Goal: Information Seeking & Learning: Learn about a topic

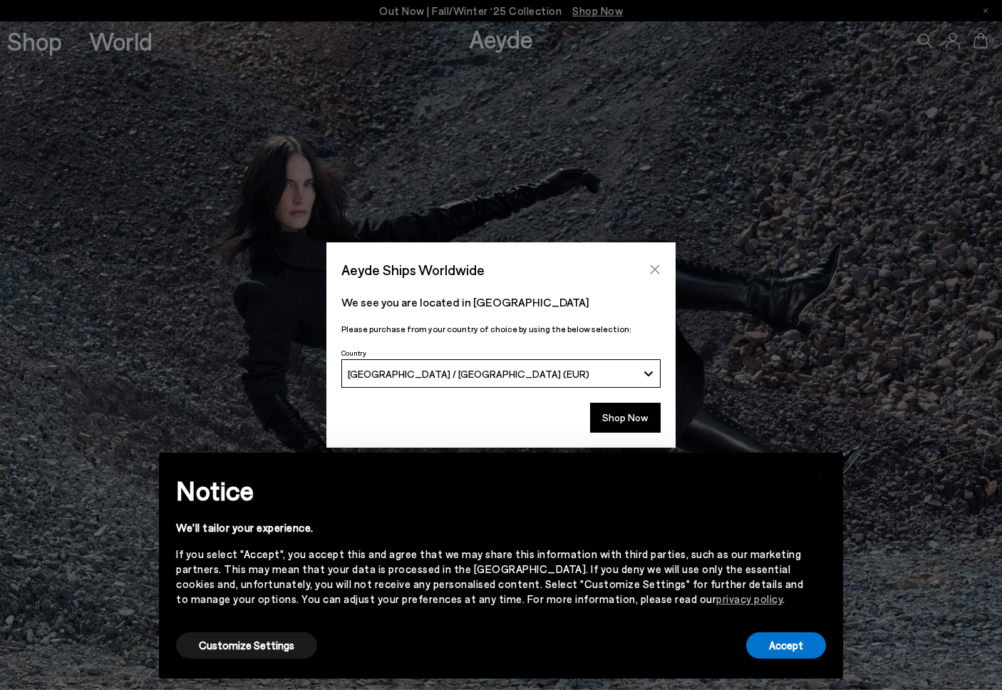
click at [655, 269] on icon "Close" at bounding box center [654, 269] width 11 height 11
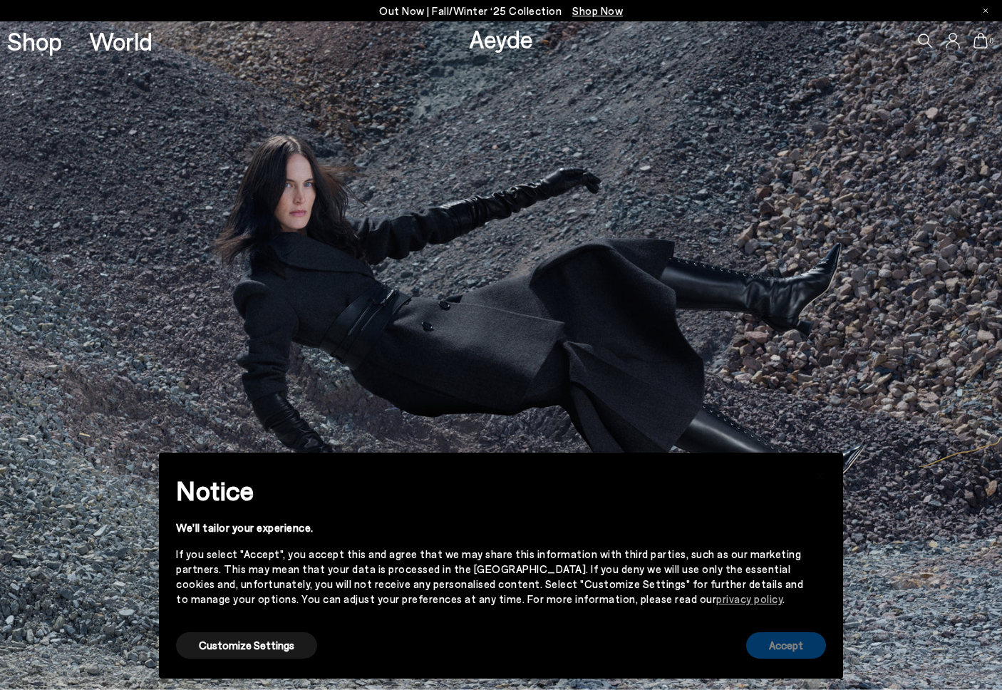
click at [769, 653] on button "Accept" at bounding box center [786, 645] width 80 height 26
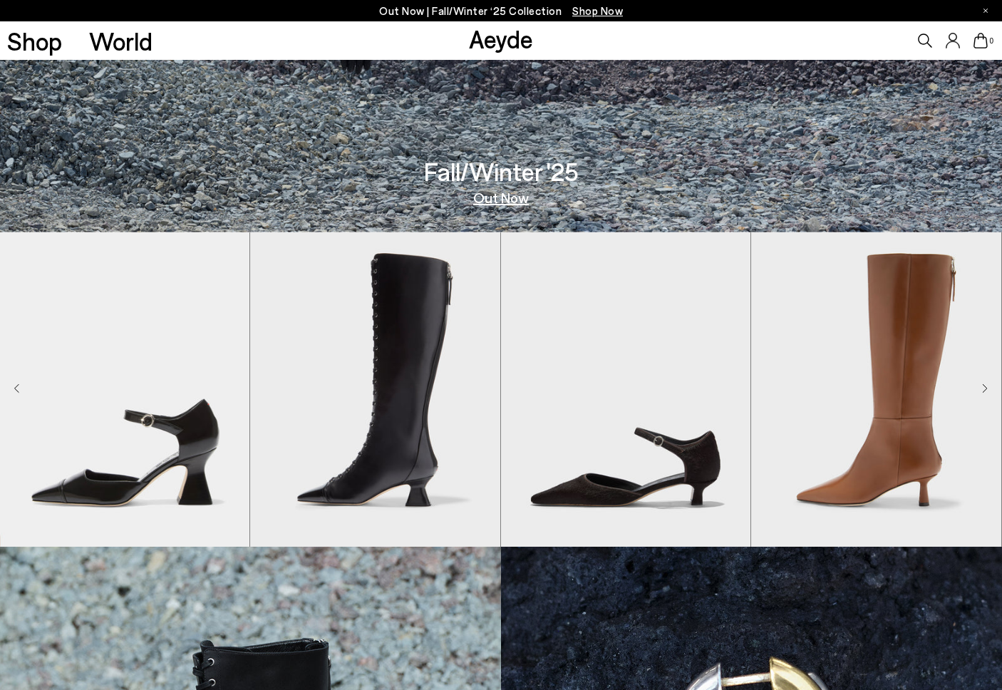
scroll to position [424, 0]
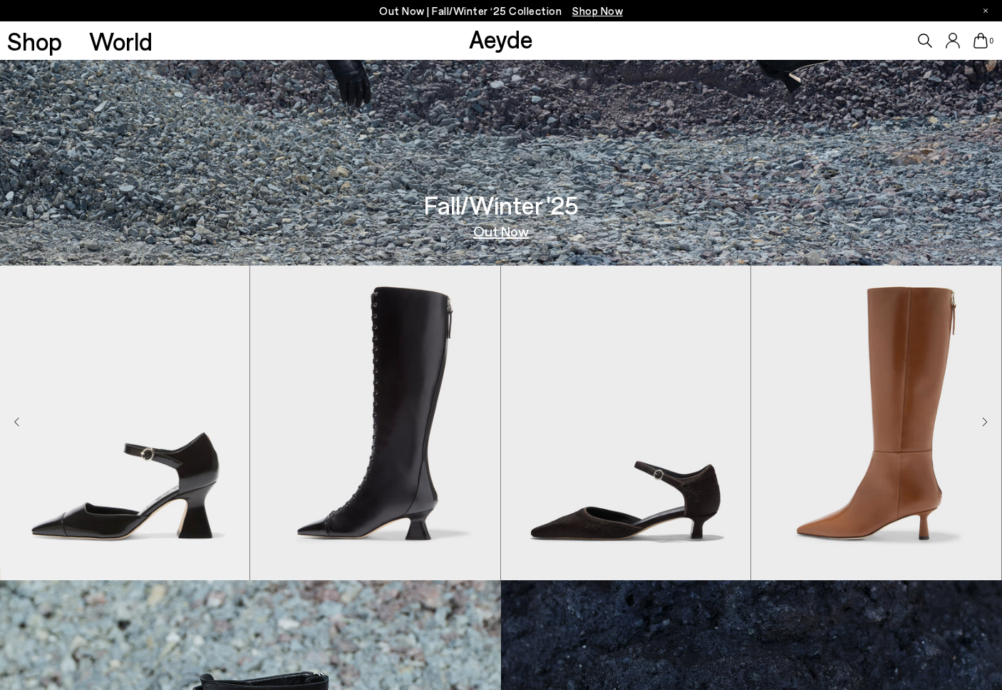
click at [982, 421] on icon "Next slide" at bounding box center [985, 422] width 6 height 10
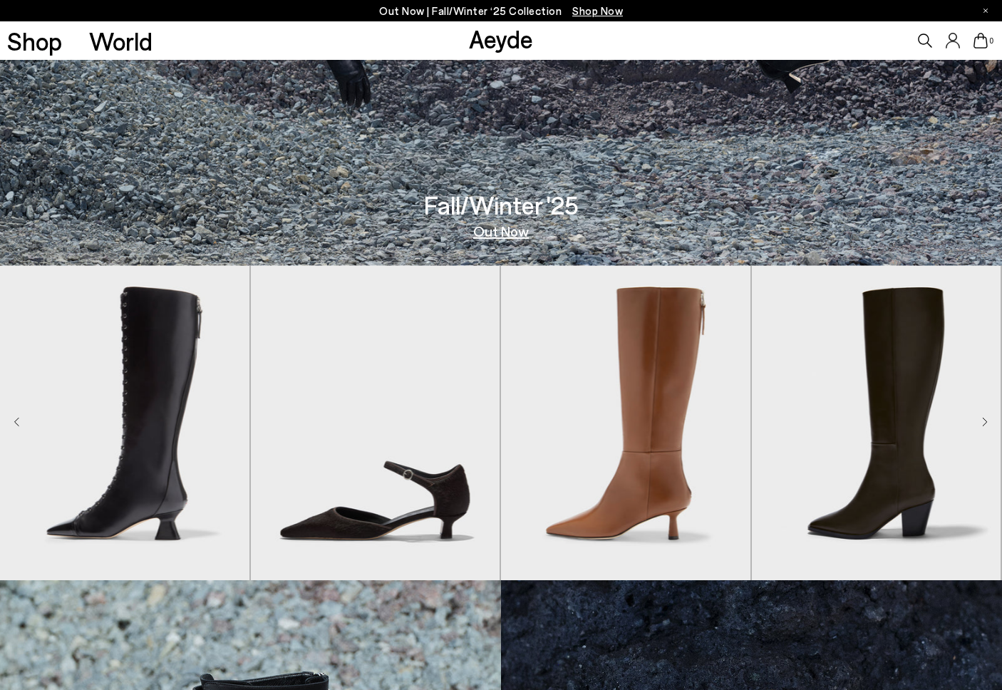
click at [984, 420] on icon "Next slide" at bounding box center [985, 422] width 6 height 10
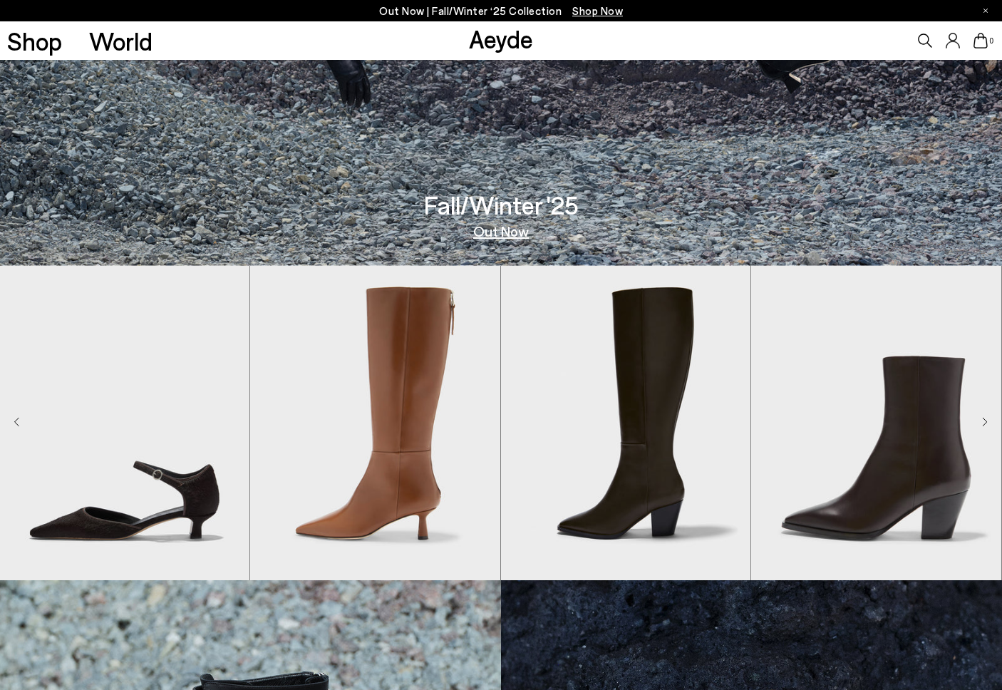
click at [984, 420] on icon "Next slide" at bounding box center [985, 422] width 6 height 10
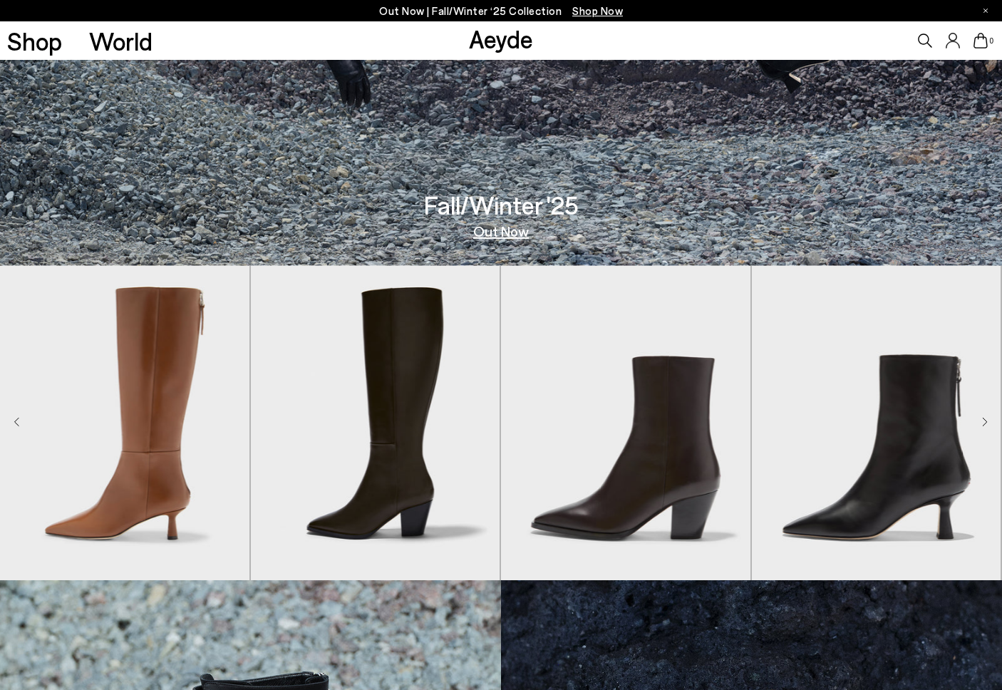
click at [984, 420] on icon "Next slide" at bounding box center [985, 422] width 6 height 10
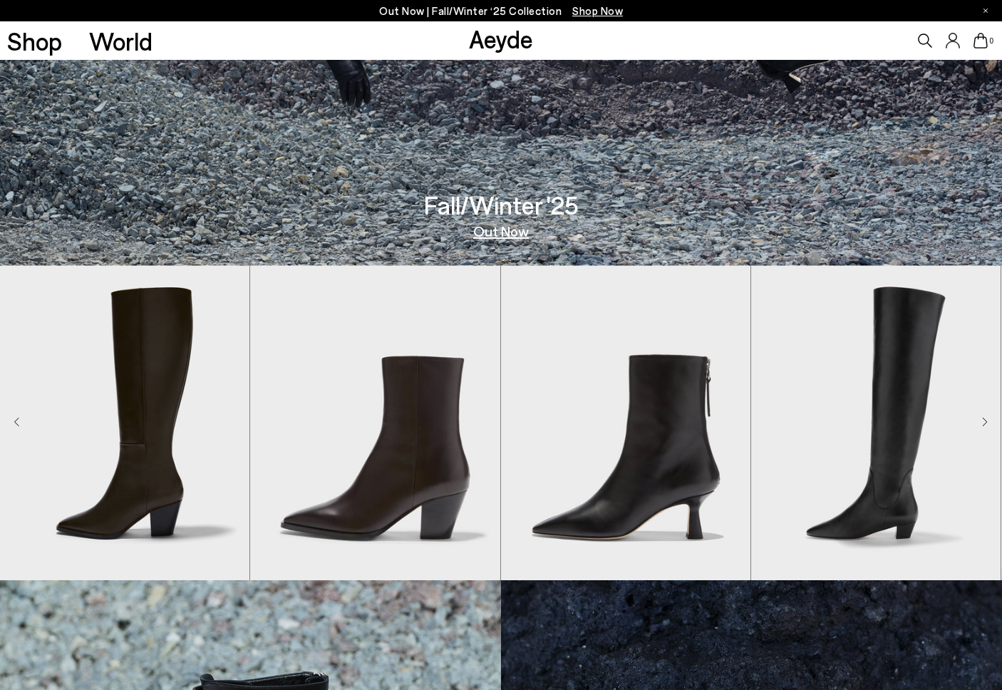
click at [984, 420] on icon "Next slide" at bounding box center [985, 422] width 6 height 10
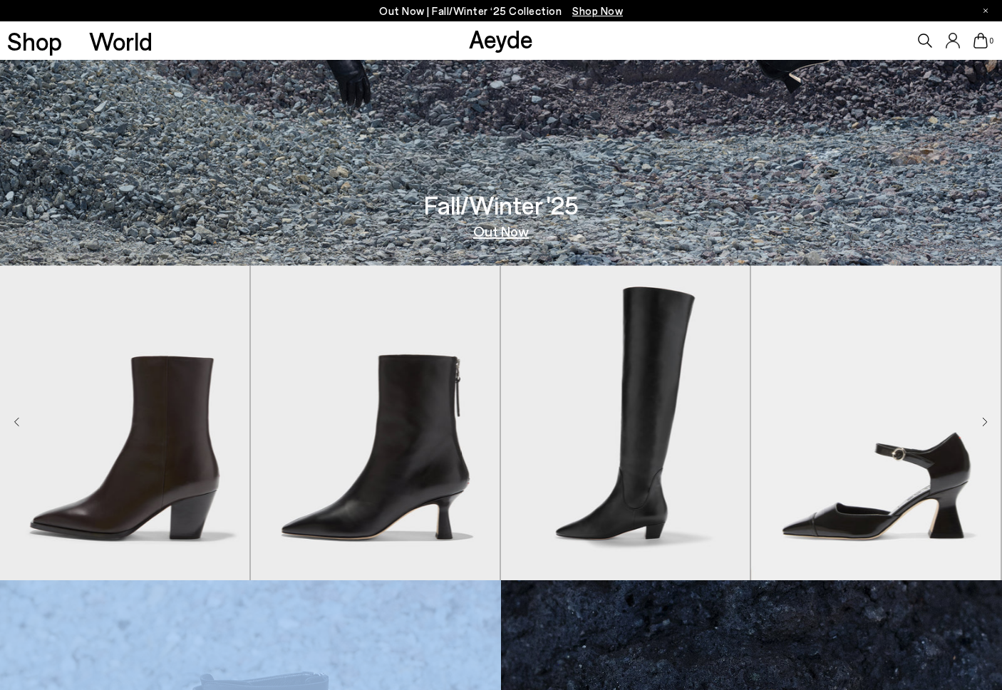
click at [984, 420] on icon "Next slide" at bounding box center [985, 422] width 6 height 10
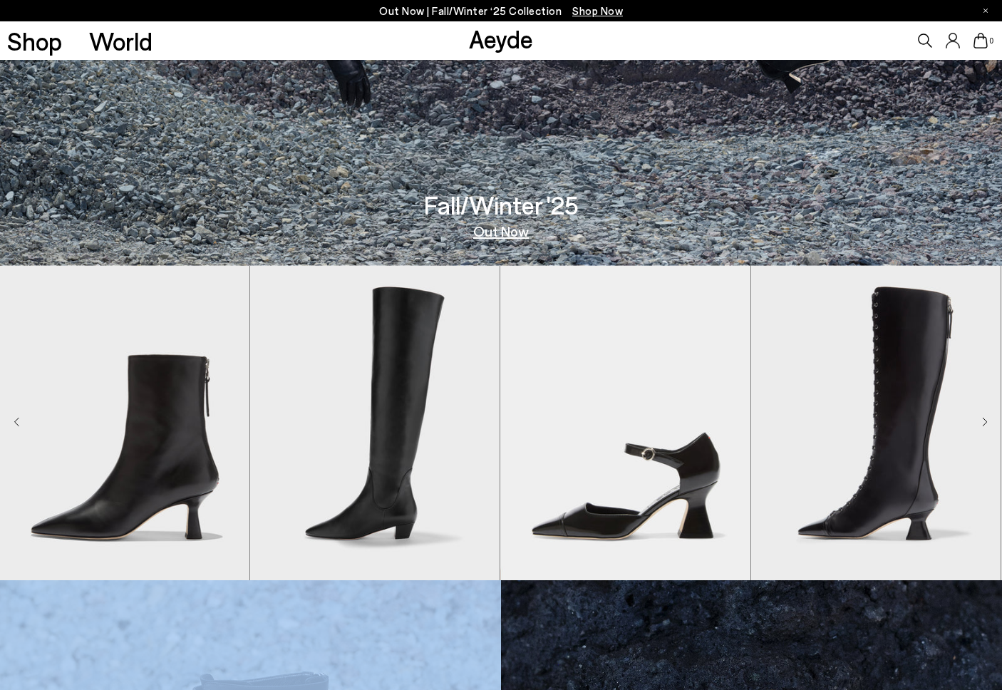
click at [984, 420] on icon "Next slide" at bounding box center [985, 422] width 6 height 10
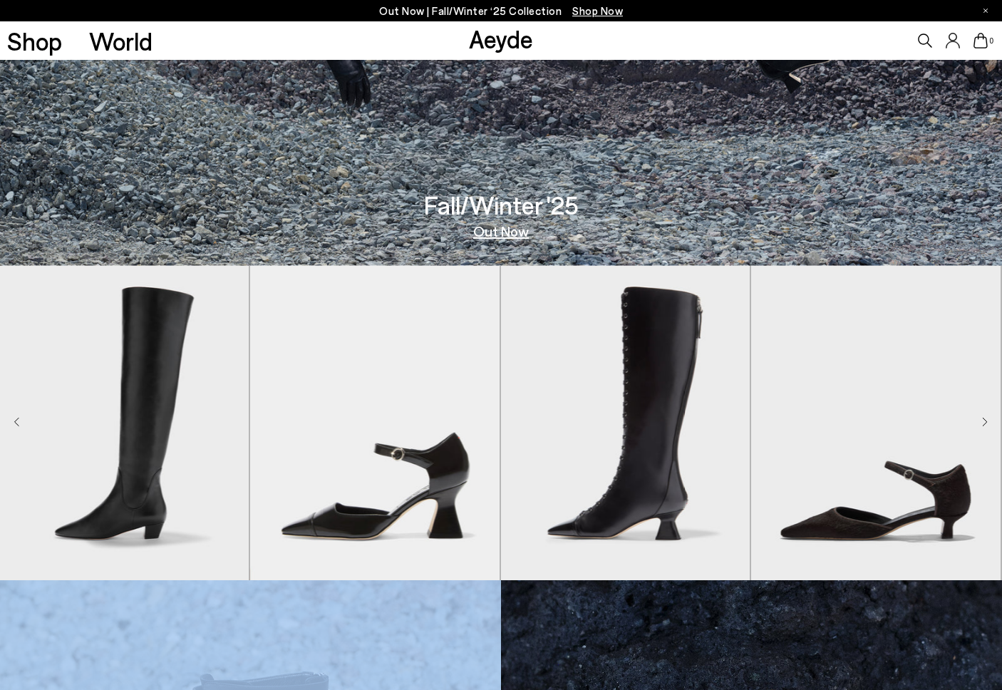
click at [984, 420] on icon "Next slide" at bounding box center [985, 422] width 6 height 10
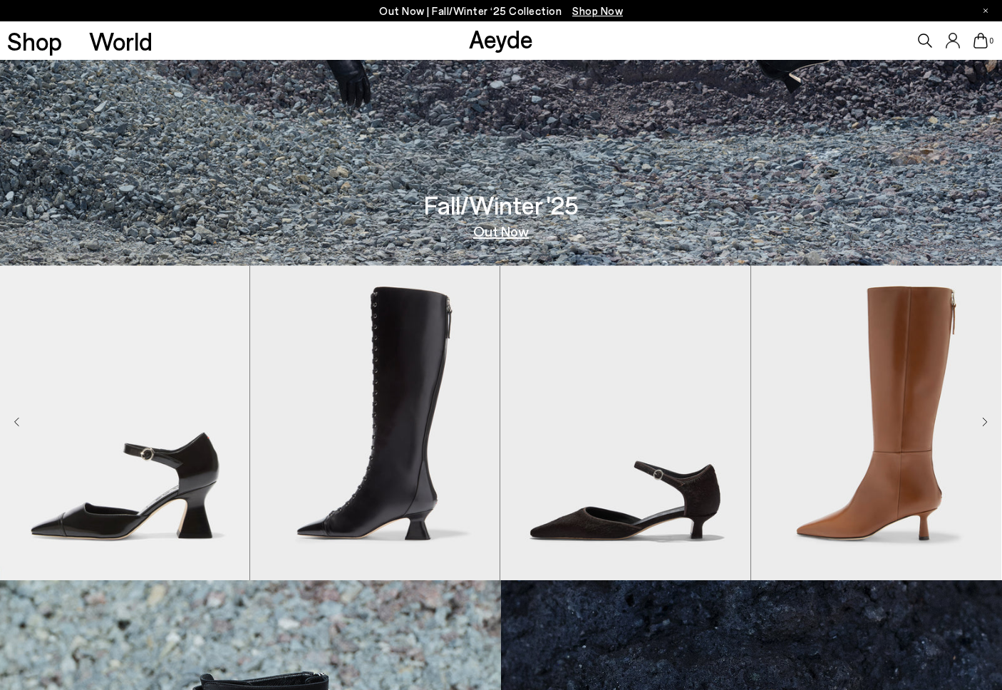
click at [984, 420] on icon "Next slide" at bounding box center [985, 422] width 6 height 10
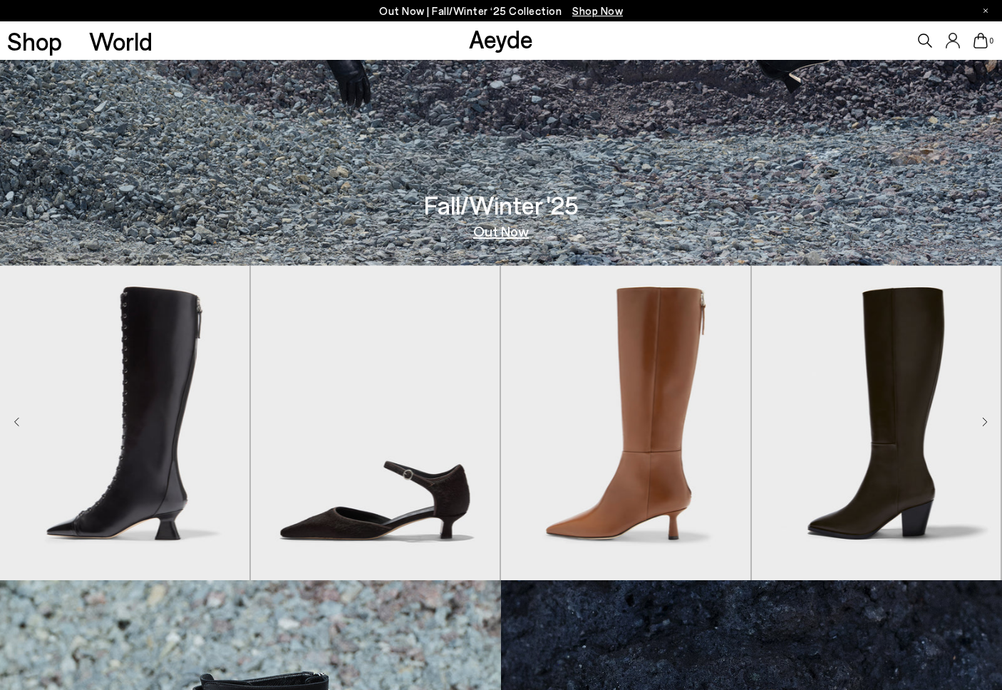
click at [984, 420] on icon "Next slide" at bounding box center [985, 422] width 6 height 10
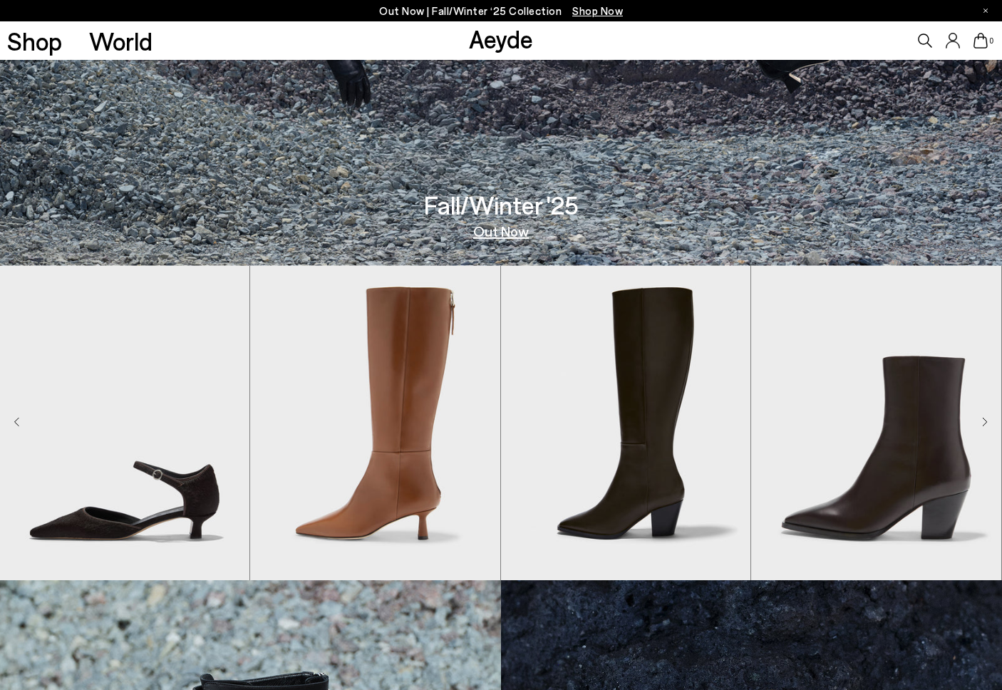
click at [984, 420] on icon "Next slide" at bounding box center [985, 422] width 6 height 10
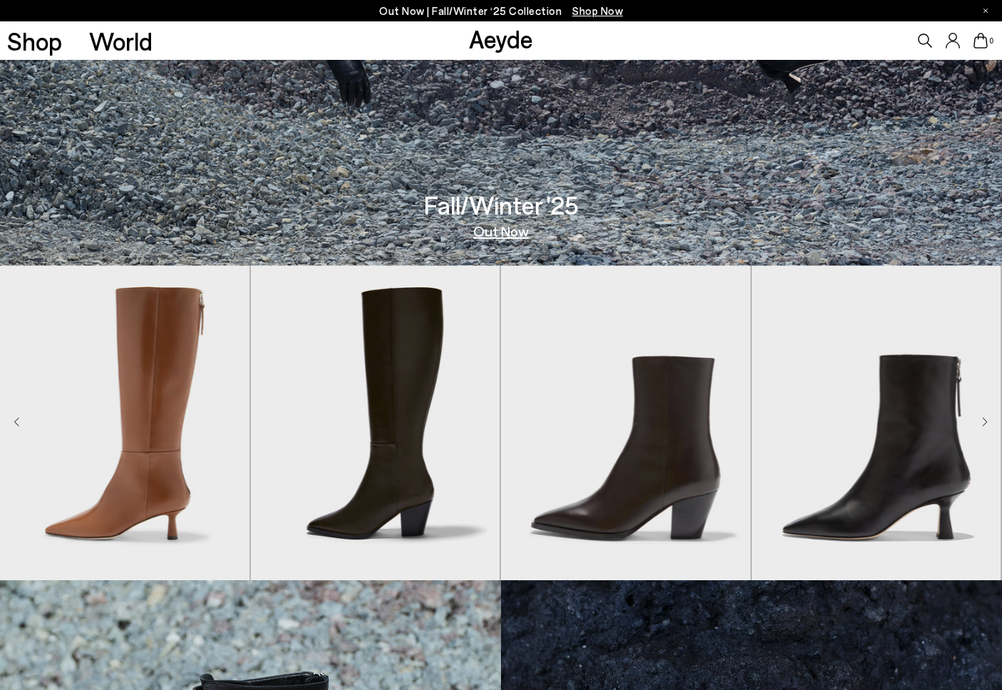
click at [984, 420] on icon "Next slide" at bounding box center [985, 422] width 6 height 10
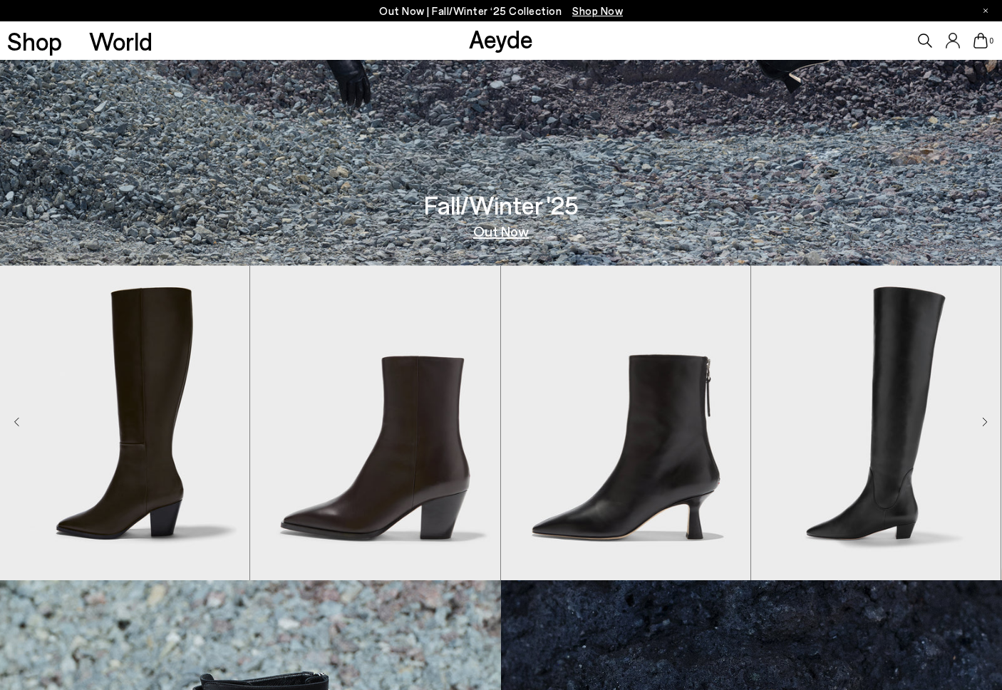
click at [984, 420] on icon "Next slide" at bounding box center [985, 422] width 6 height 10
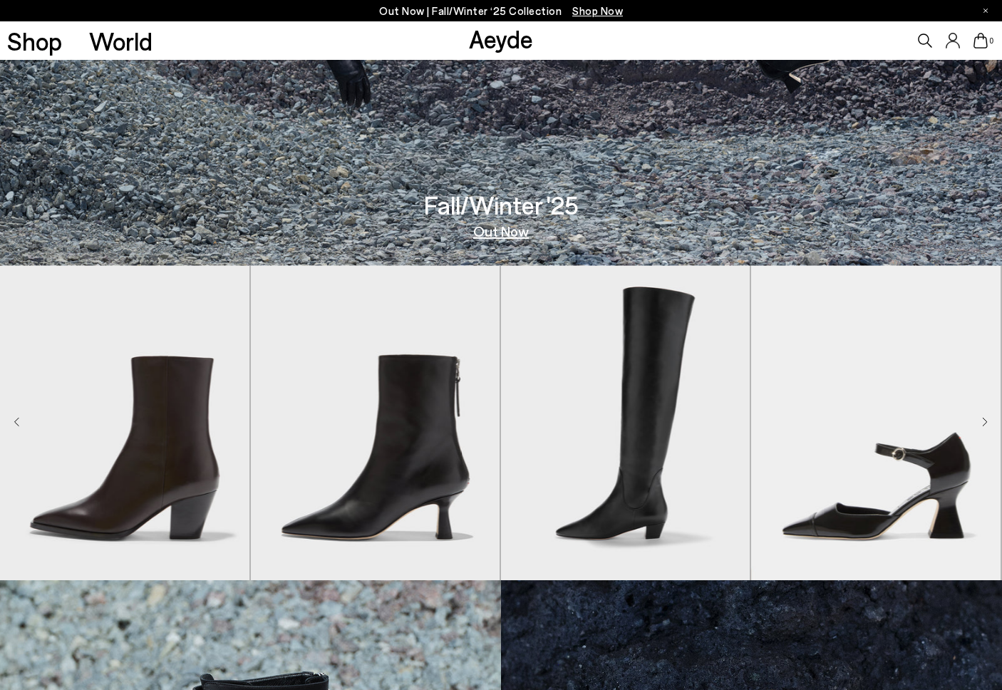
click at [984, 420] on icon "Next slide" at bounding box center [985, 422] width 6 height 10
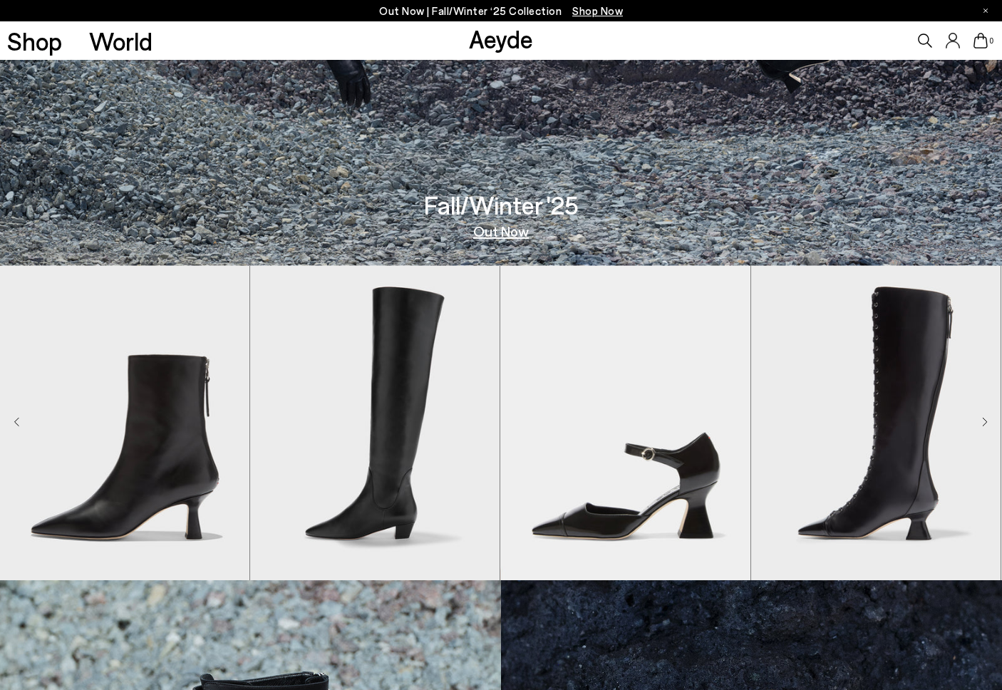
click at [984, 420] on icon "Next slide" at bounding box center [985, 422] width 6 height 10
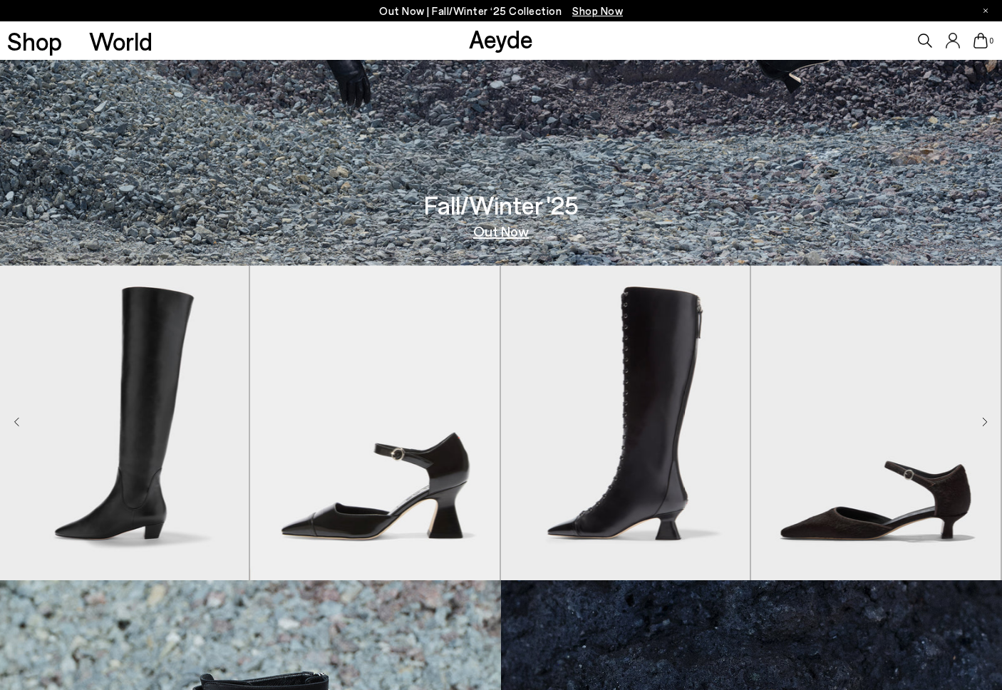
click at [984, 414] on div "Next slide" at bounding box center [985, 422] width 6 height 17
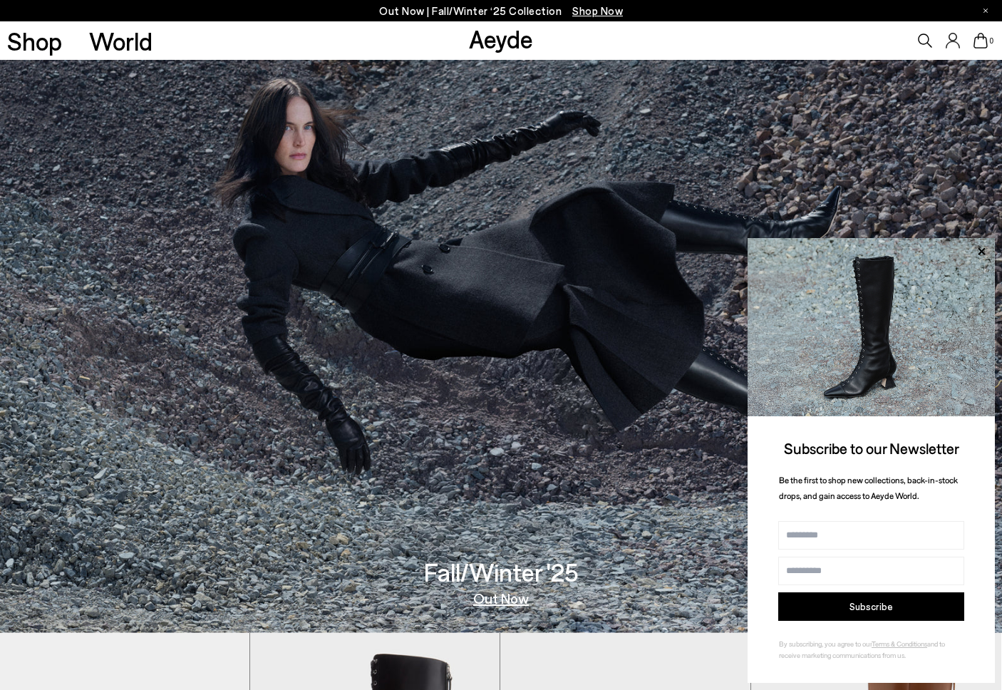
scroll to position [0, 0]
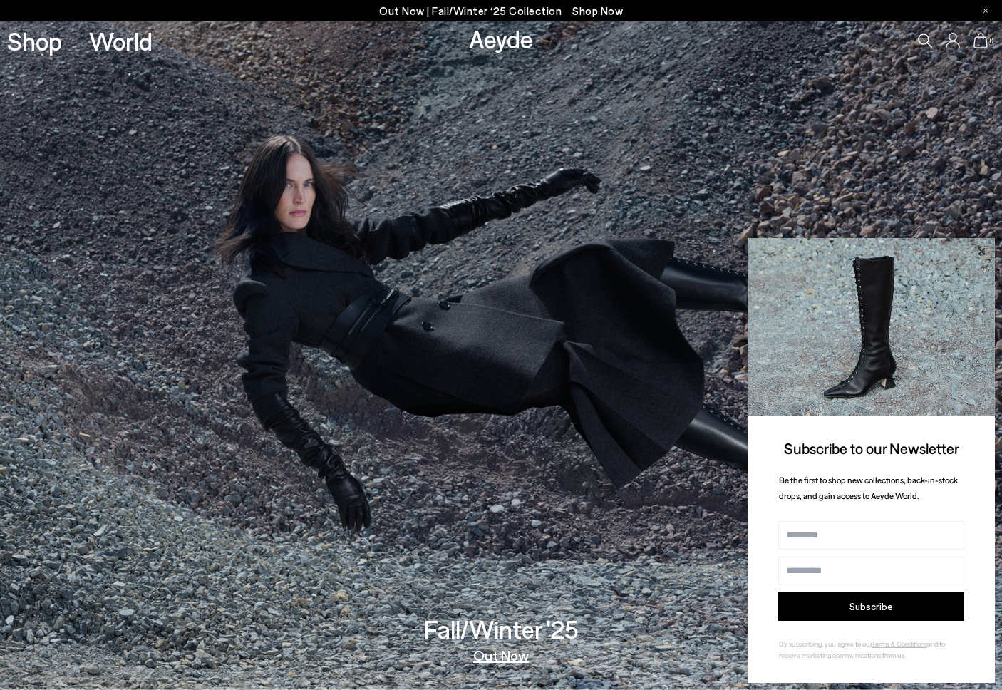
click at [982, 252] on icon at bounding box center [980, 250] width 7 height 7
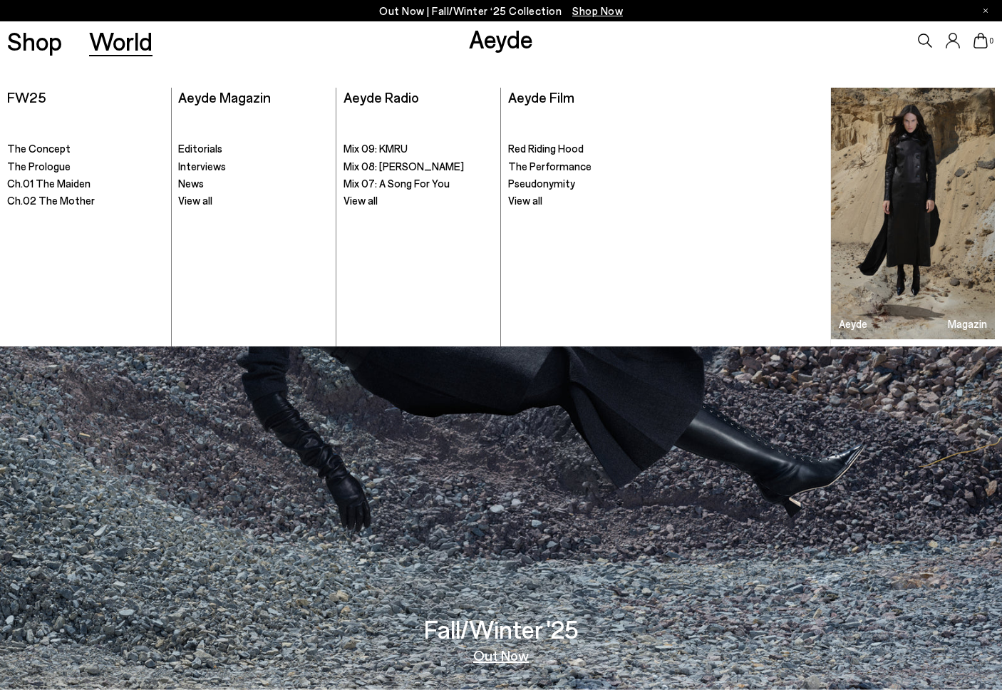
click at [120, 33] on link "World" at bounding box center [120, 40] width 63 height 25
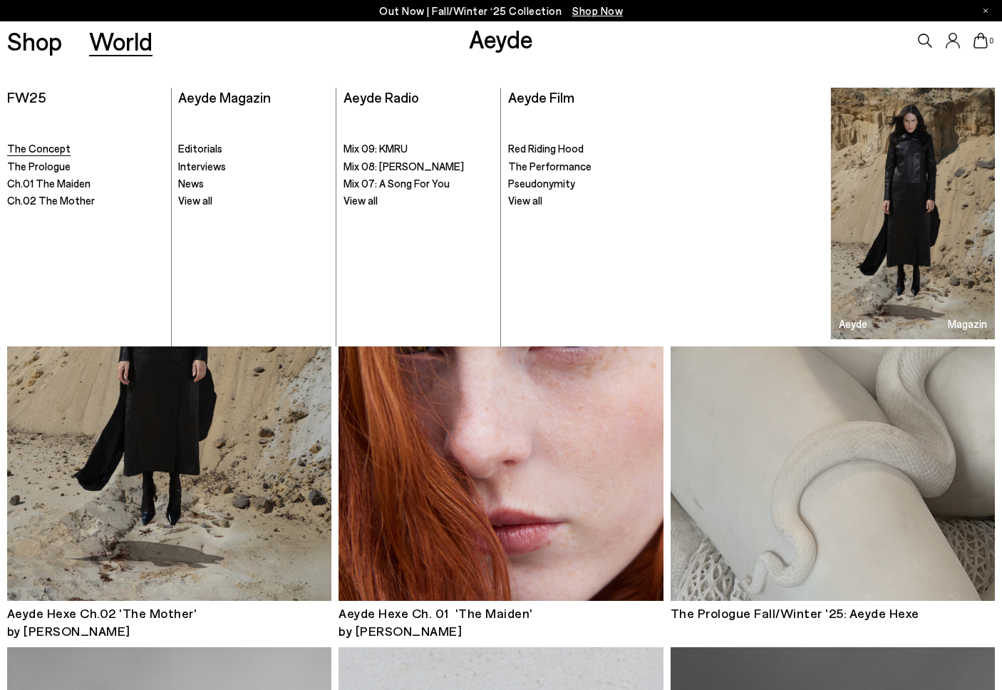
click at [66, 150] on link "The Concept" at bounding box center [85, 149] width 157 height 14
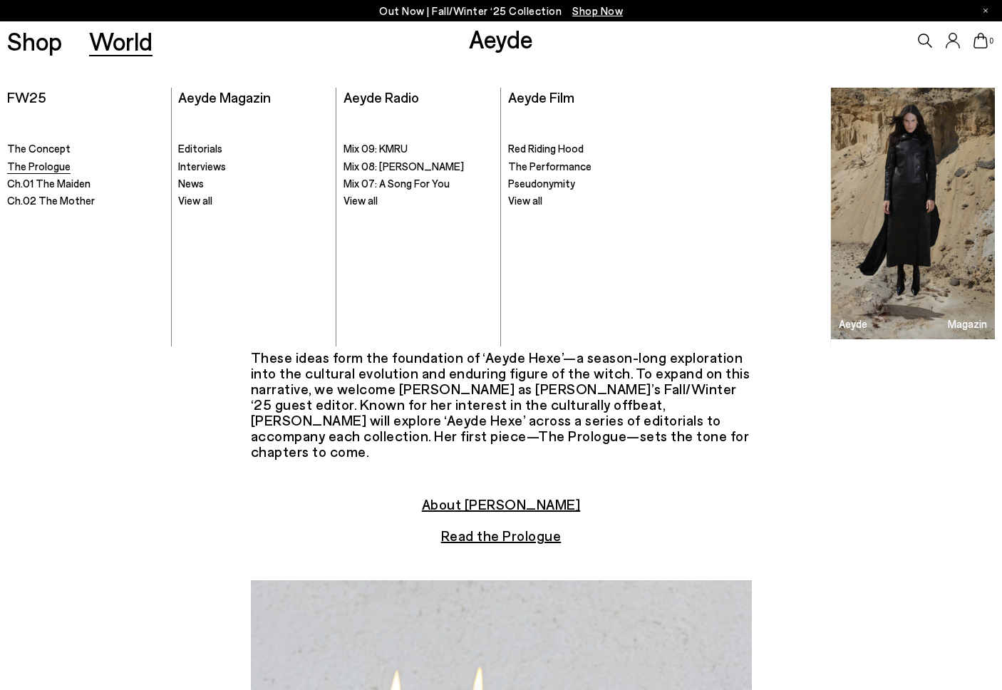
click at [58, 167] on span "The Prologue" at bounding box center [38, 166] width 63 height 13
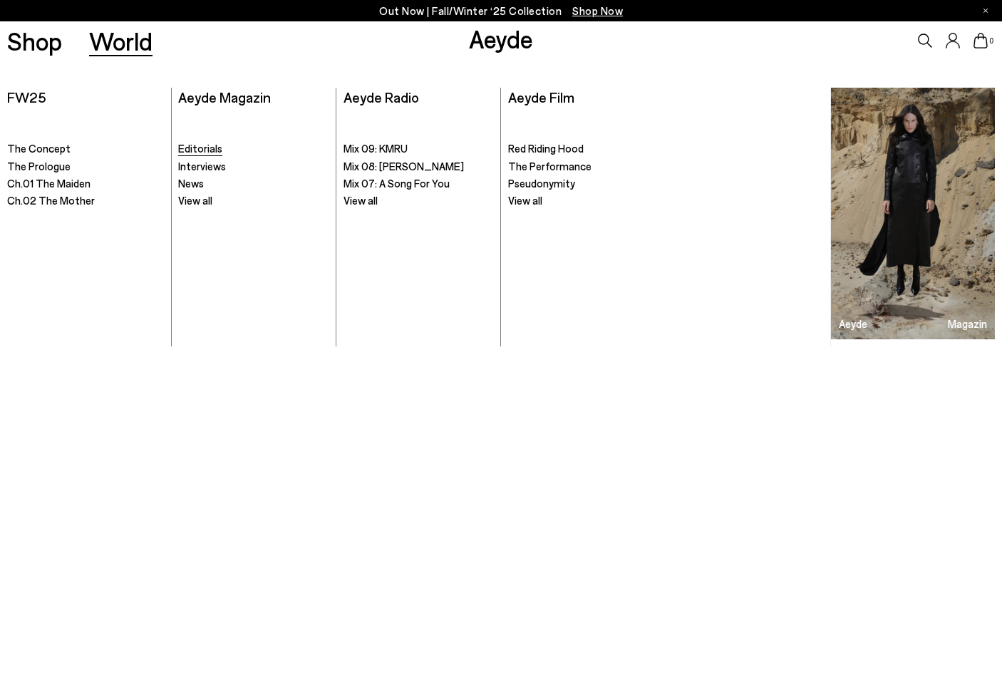
click at [216, 149] on span "Editorials" at bounding box center [200, 148] width 44 height 13
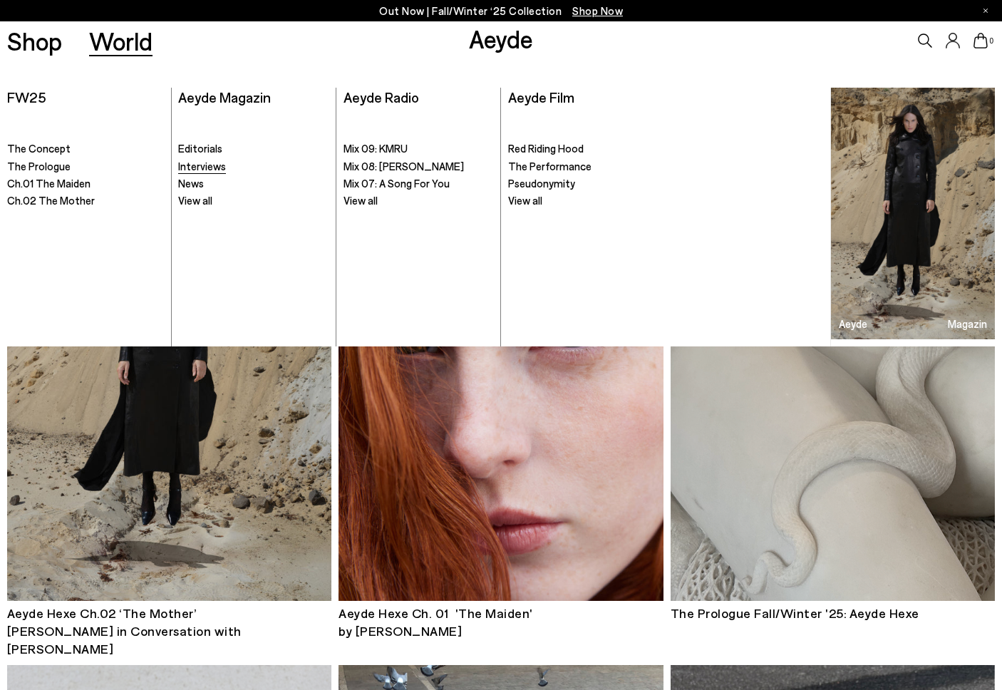
click at [211, 169] on span "Interviews" at bounding box center [202, 166] width 48 height 13
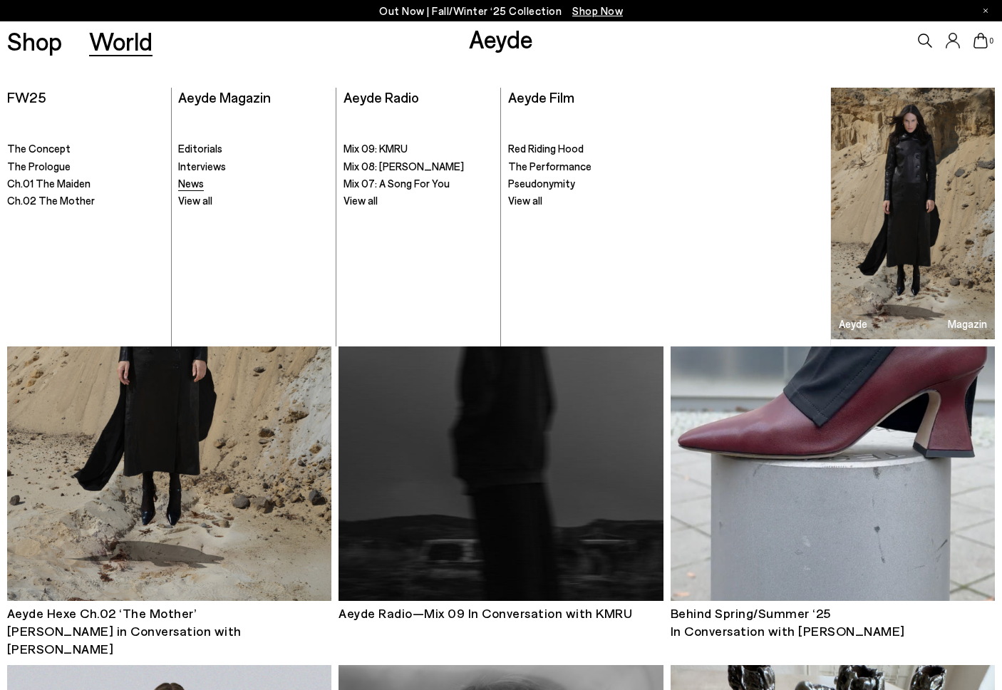
click at [187, 186] on span "News" at bounding box center [191, 183] width 26 height 13
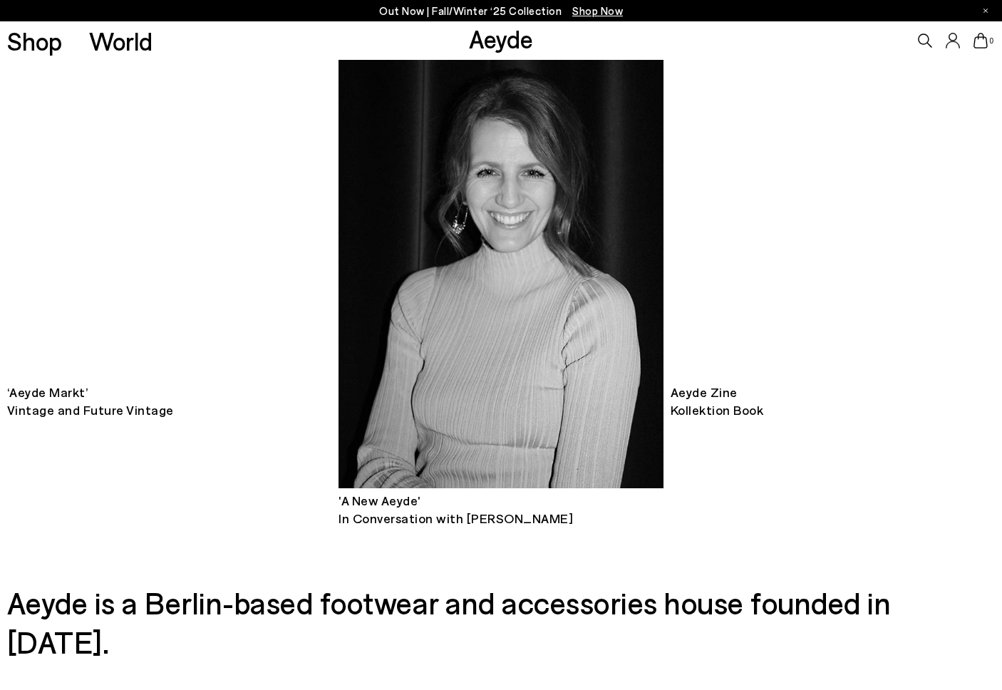
scroll to position [846, 0]
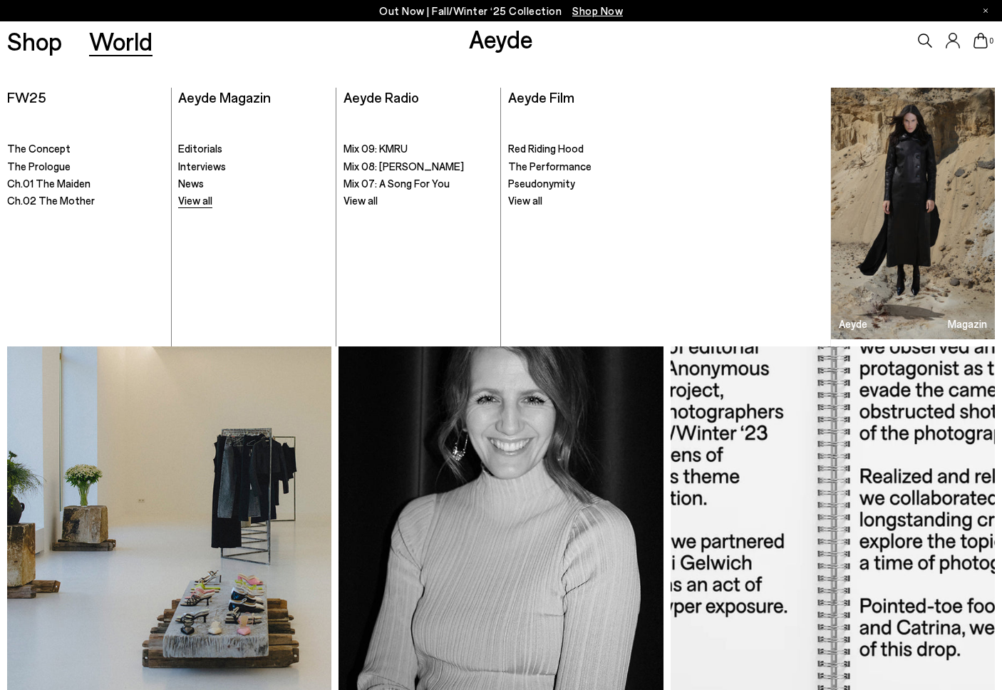
click at [193, 198] on span "View all" at bounding box center [195, 200] width 34 height 13
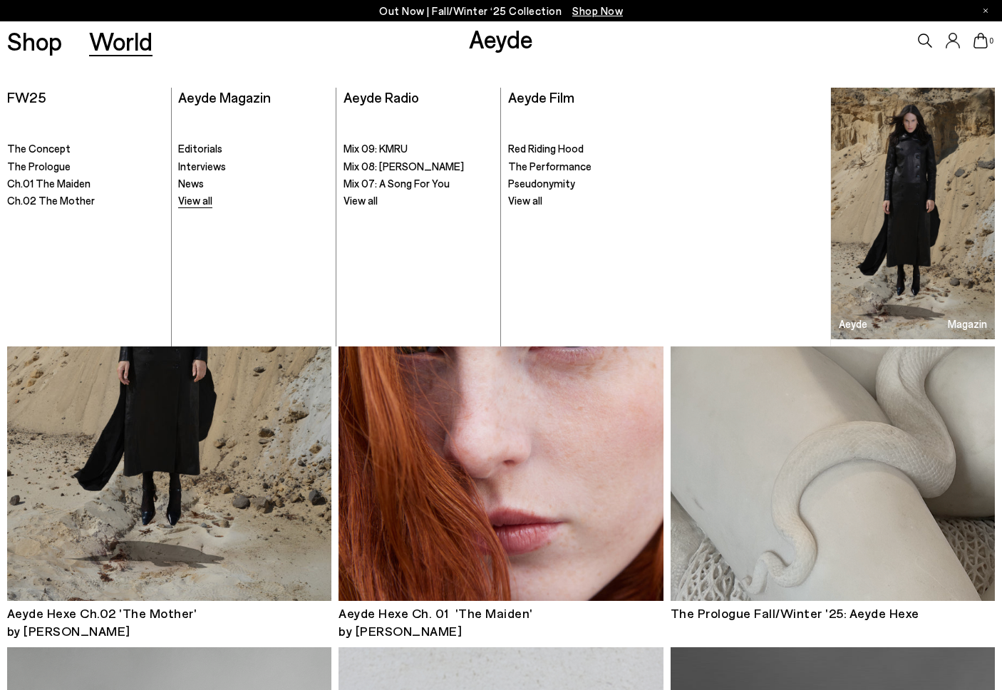
click at [213, 198] on link "View all" at bounding box center [253, 201] width 150 height 14
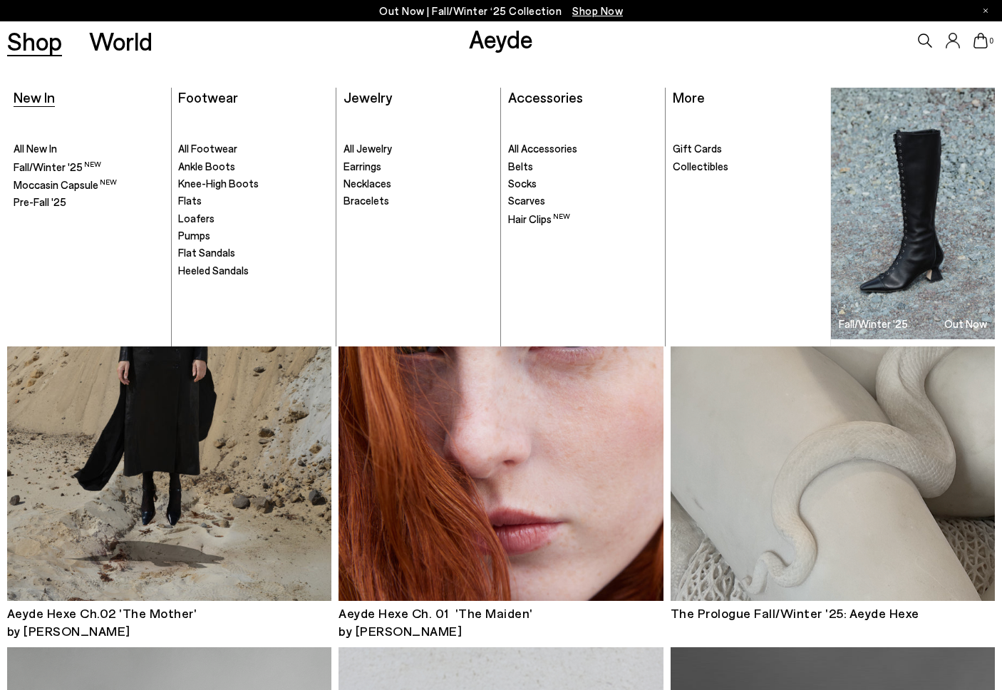
click at [42, 93] on span "New In" at bounding box center [34, 96] width 41 height 17
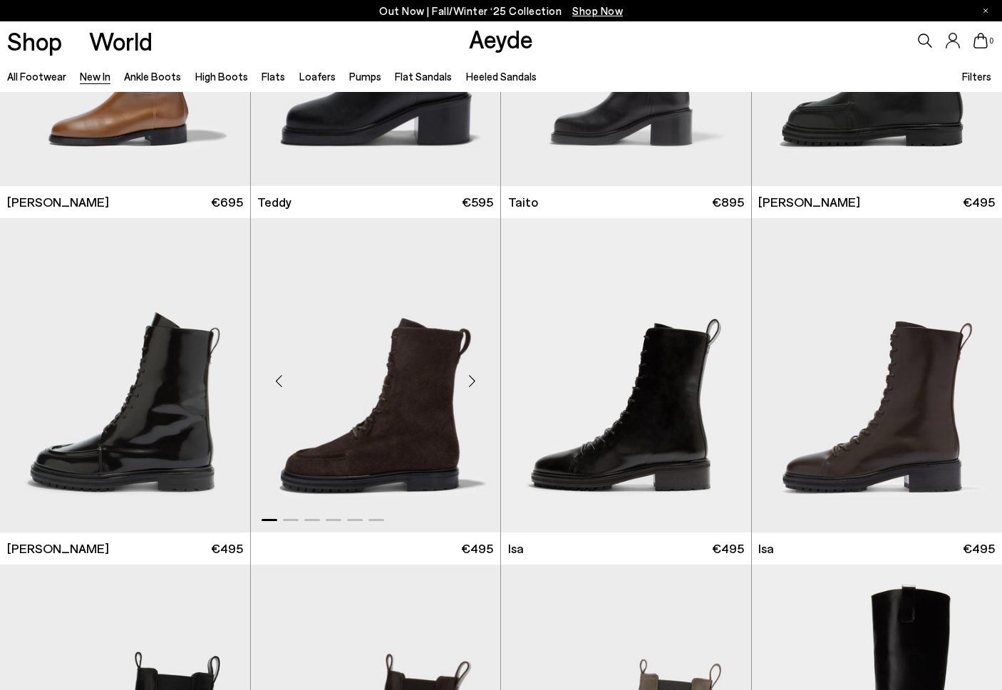
scroll to position [6471, 0]
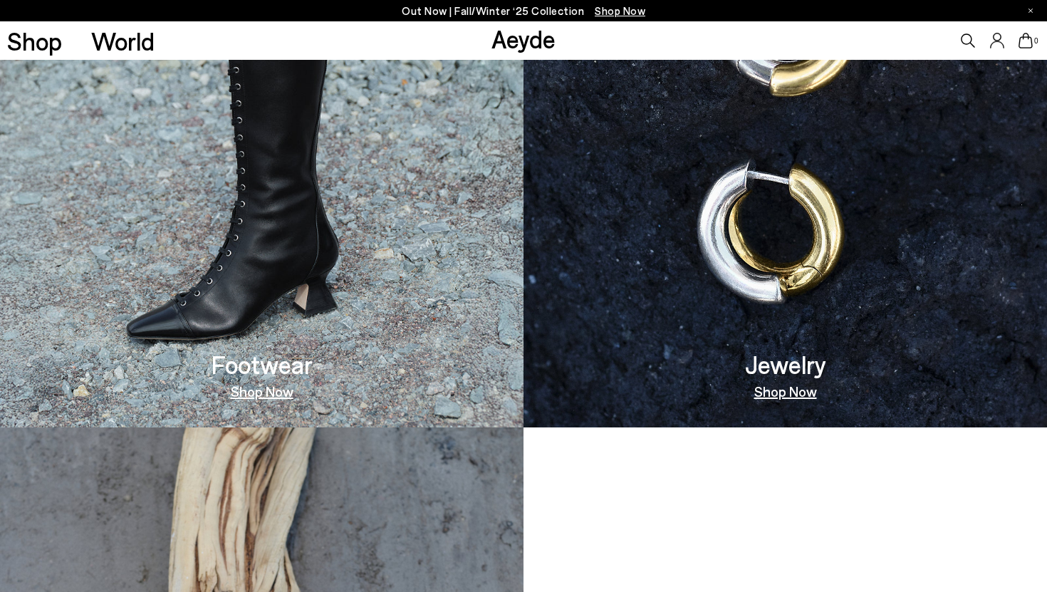
scroll to position [468, 0]
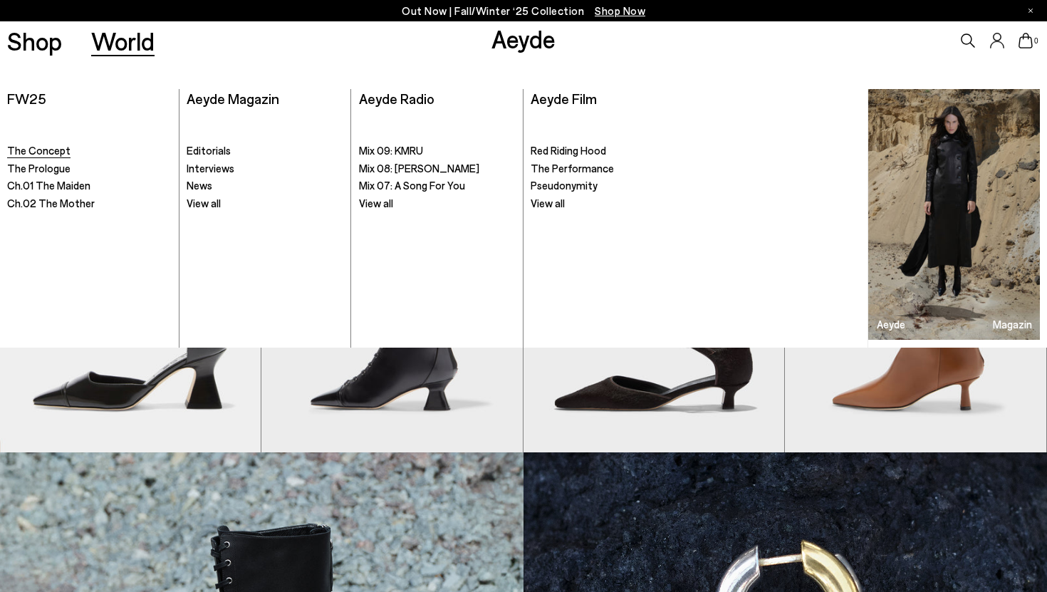
click at [55, 152] on span "The Concept" at bounding box center [38, 150] width 63 height 13
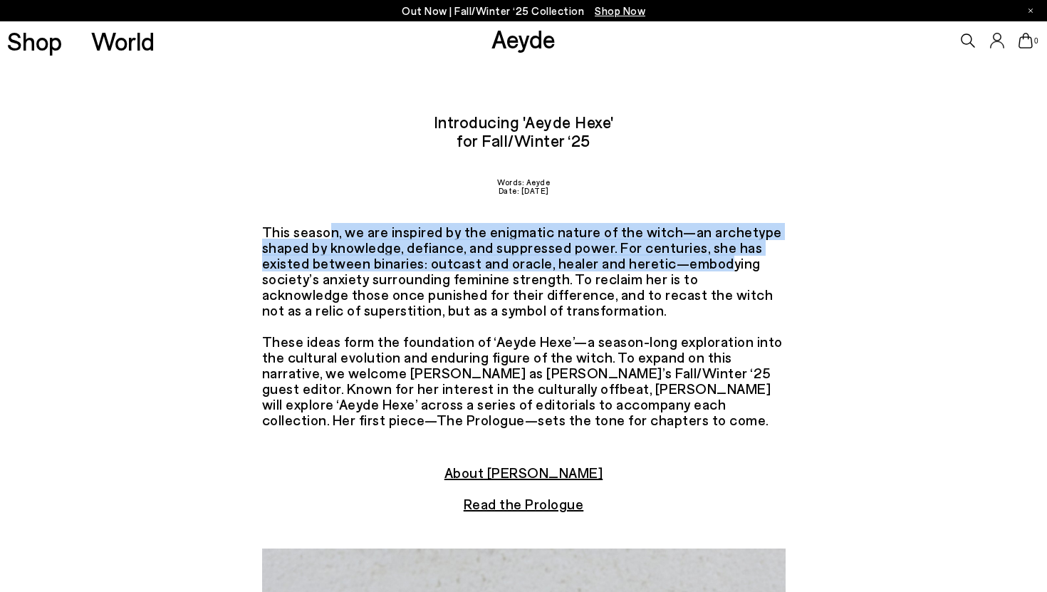
drag, startPoint x: 287, startPoint y: 238, endPoint x: 661, endPoint y: 261, distance: 374.7
click at [663, 263] on div "This season, we are inspired by the enigmatic nature of the witch—an archetype …" at bounding box center [524, 326] width 524 height 204
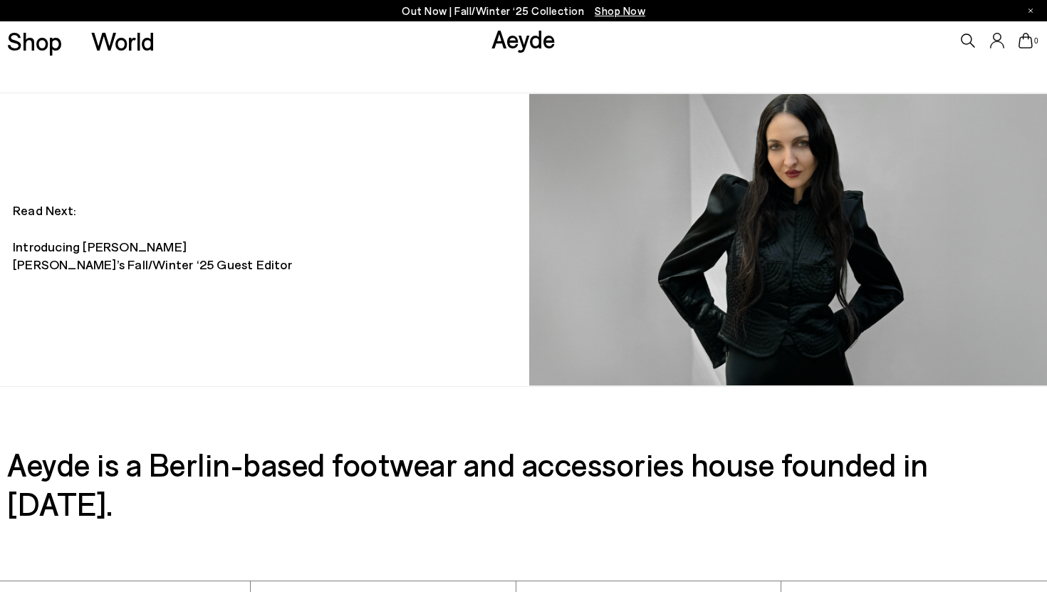
scroll to position [1355, 0]
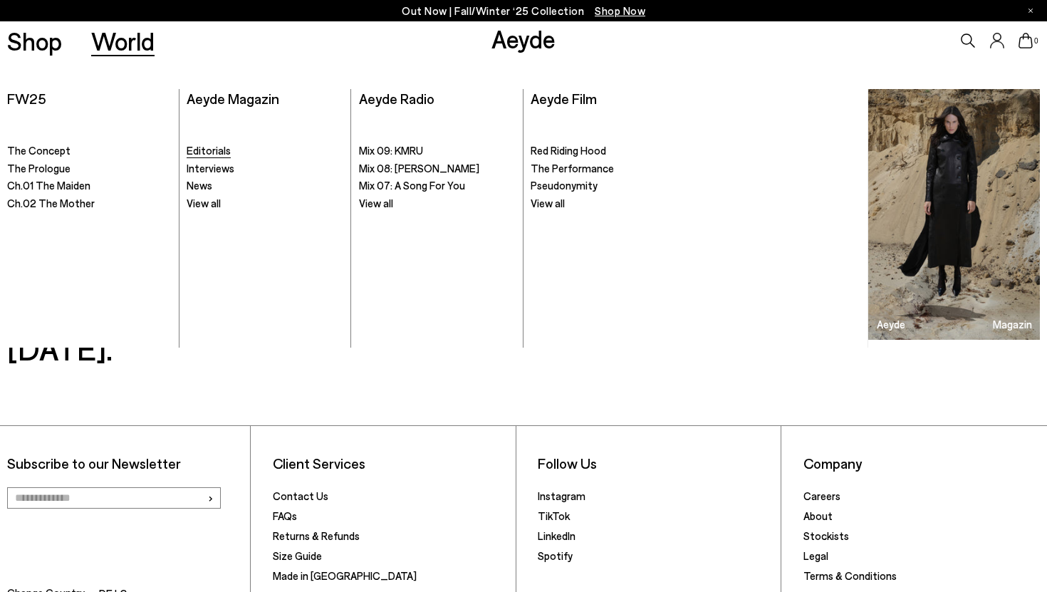
click at [219, 154] on span "Editorials" at bounding box center [209, 150] width 44 height 13
